Goal: Find specific page/section: Find specific page/section

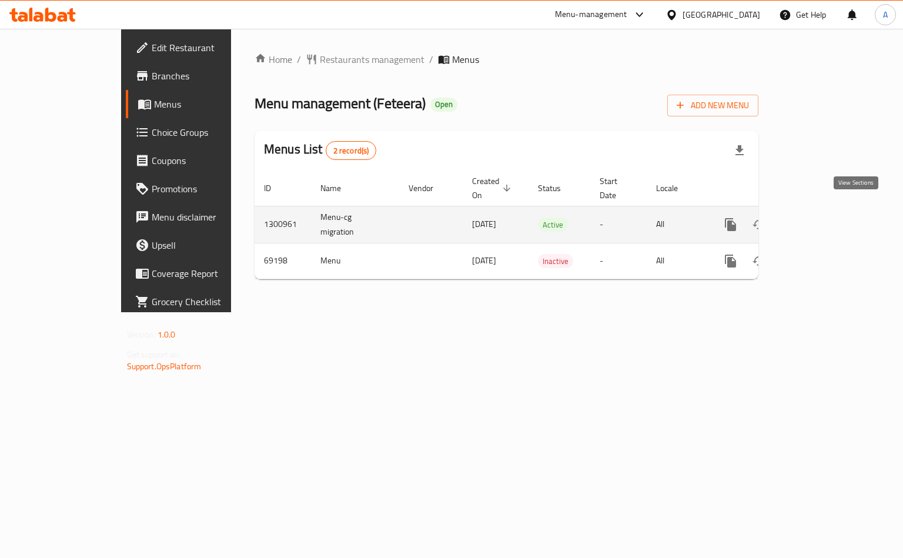
click at [829, 210] on link "enhanced table" at bounding box center [815, 224] width 28 height 28
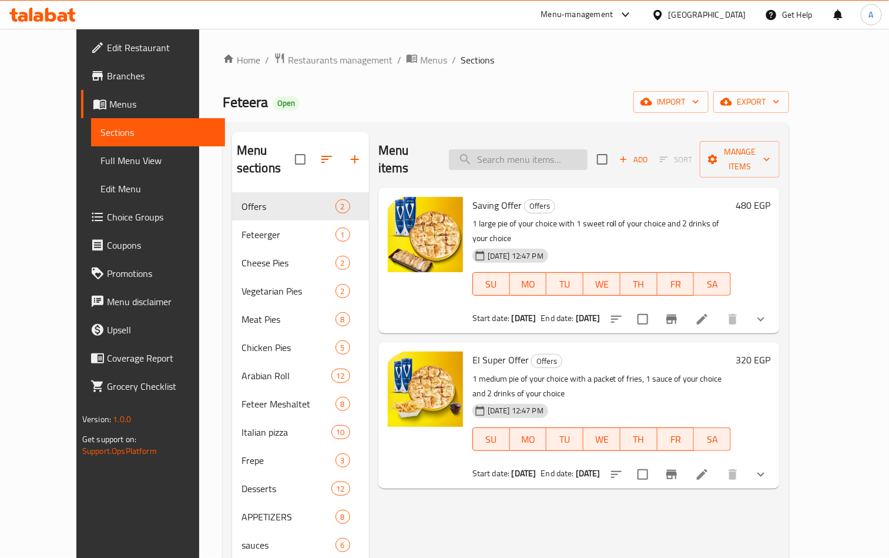
click at [524, 152] on input "search" at bounding box center [518, 159] width 139 height 21
type input "v"
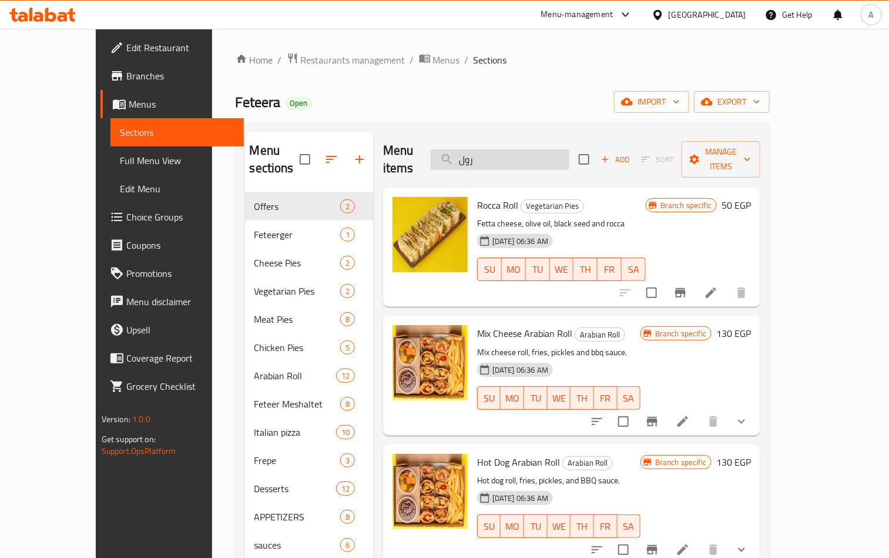
click at [527, 156] on input "رول" at bounding box center [500, 159] width 139 height 21
paste input "سجق هوت"
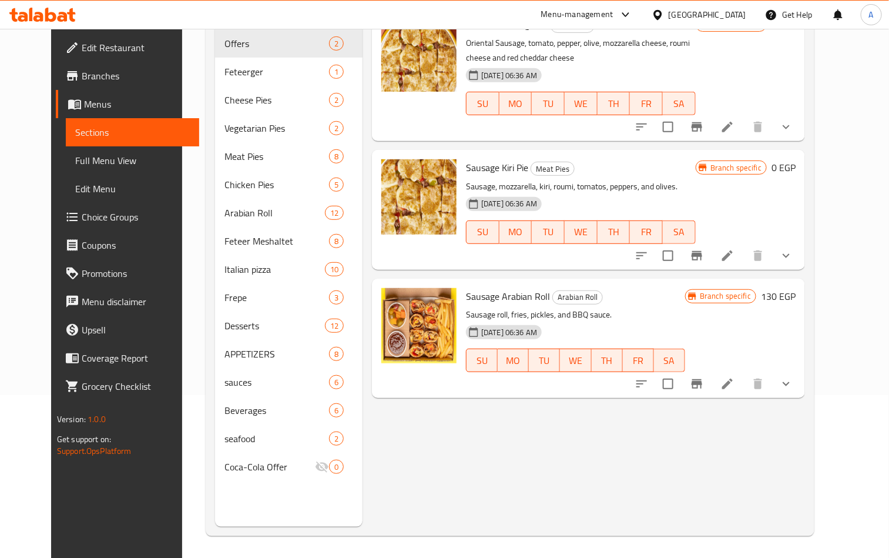
scroll to position [165, 0]
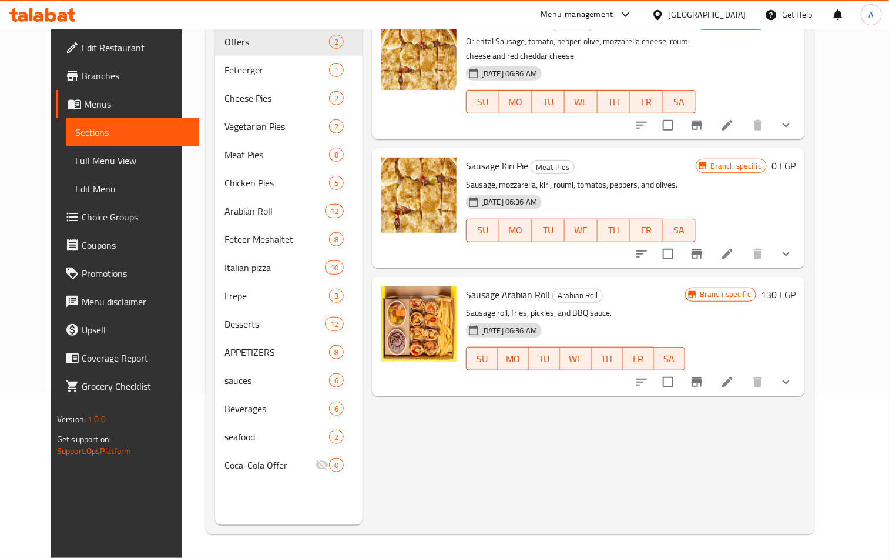
type input "سجق"
click at [793, 376] on icon "show more" at bounding box center [786, 382] width 14 height 14
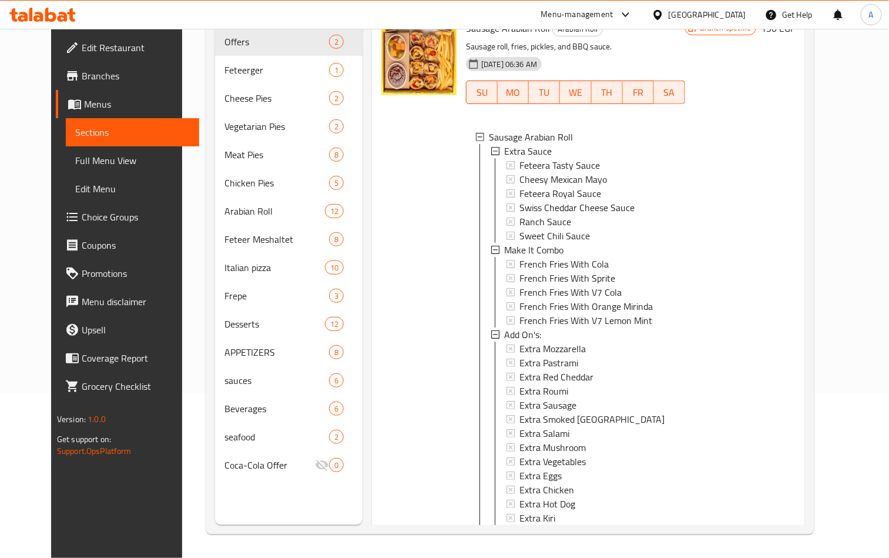
scroll to position [238, 0]
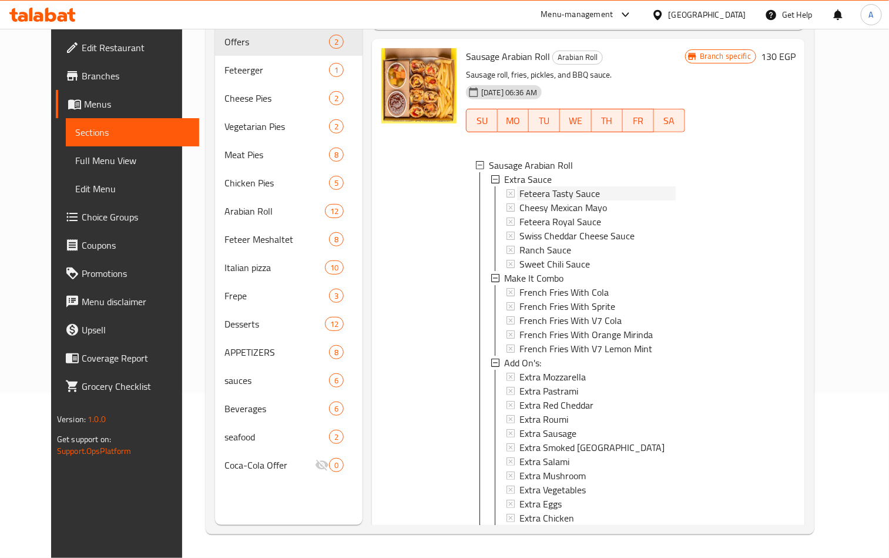
click at [549, 196] on span "Feteera Tasty Sauce" at bounding box center [560, 193] width 81 height 14
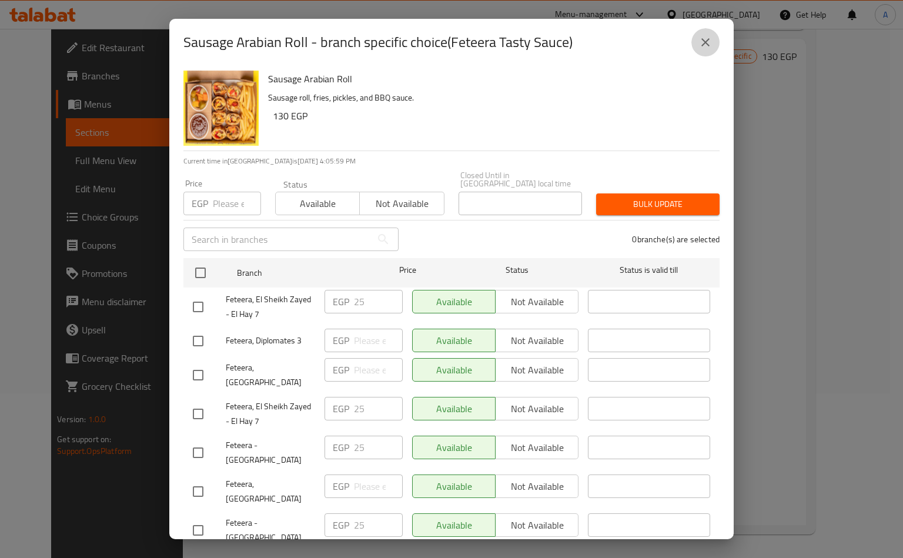
click at [707, 41] on icon "close" at bounding box center [705, 42] width 14 height 14
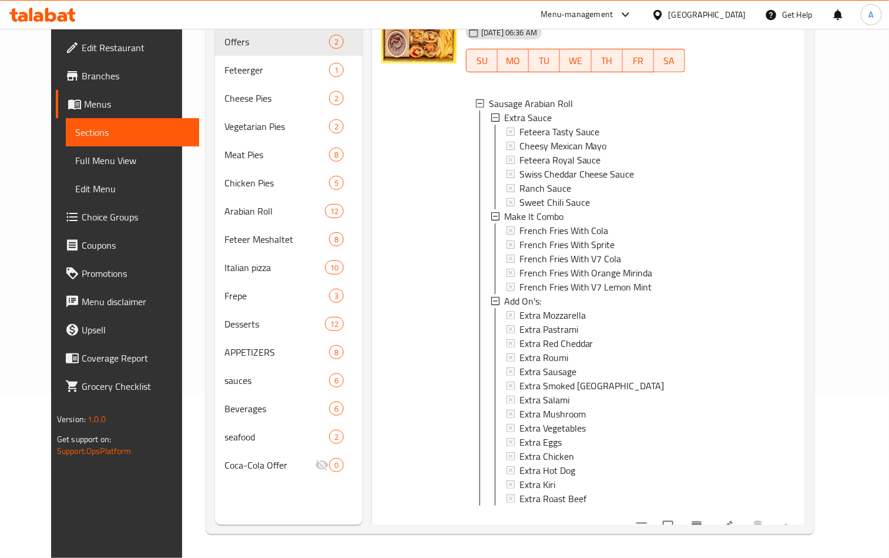
scroll to position [326, 0]
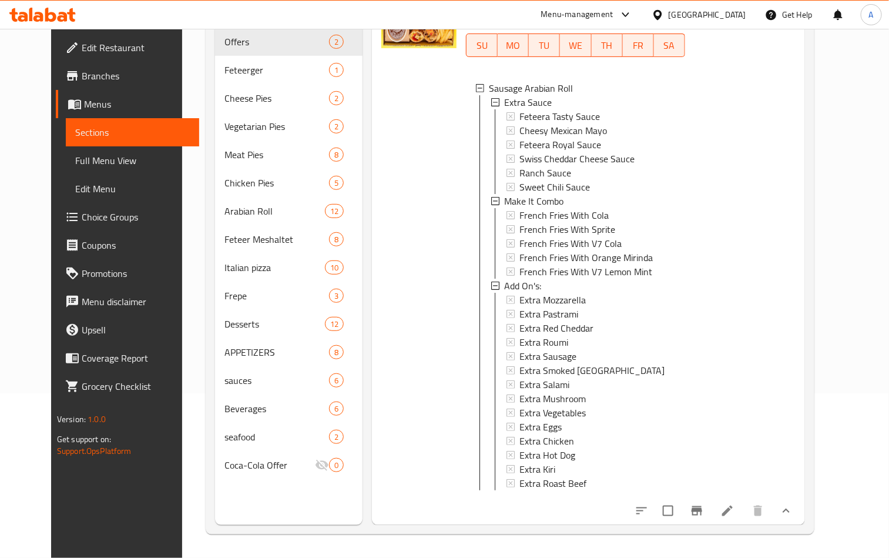
click at [52, 13] on icon at bounding box center [50, 15] width 11 height 14
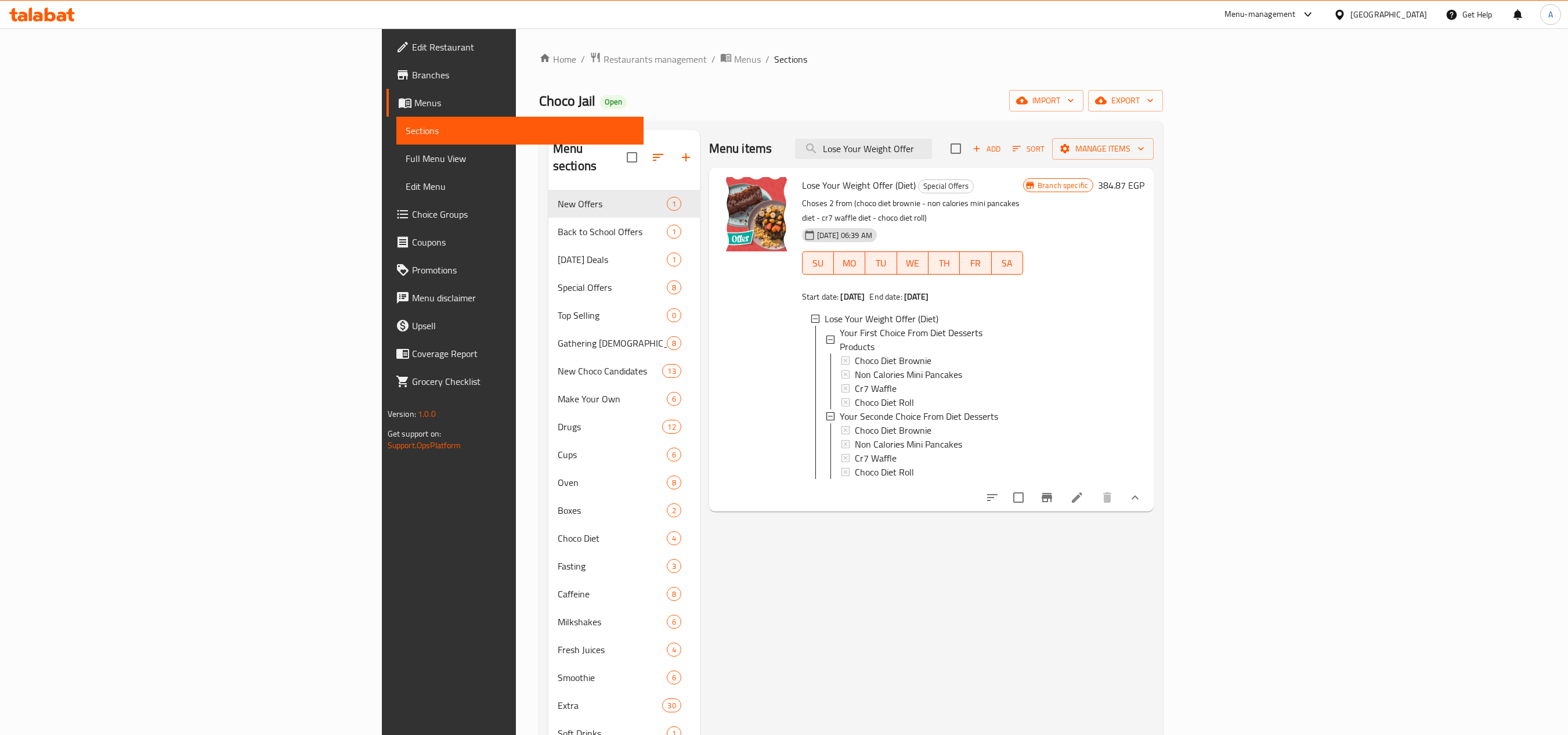
scroll to position [156, 0]
